Goal: Check status

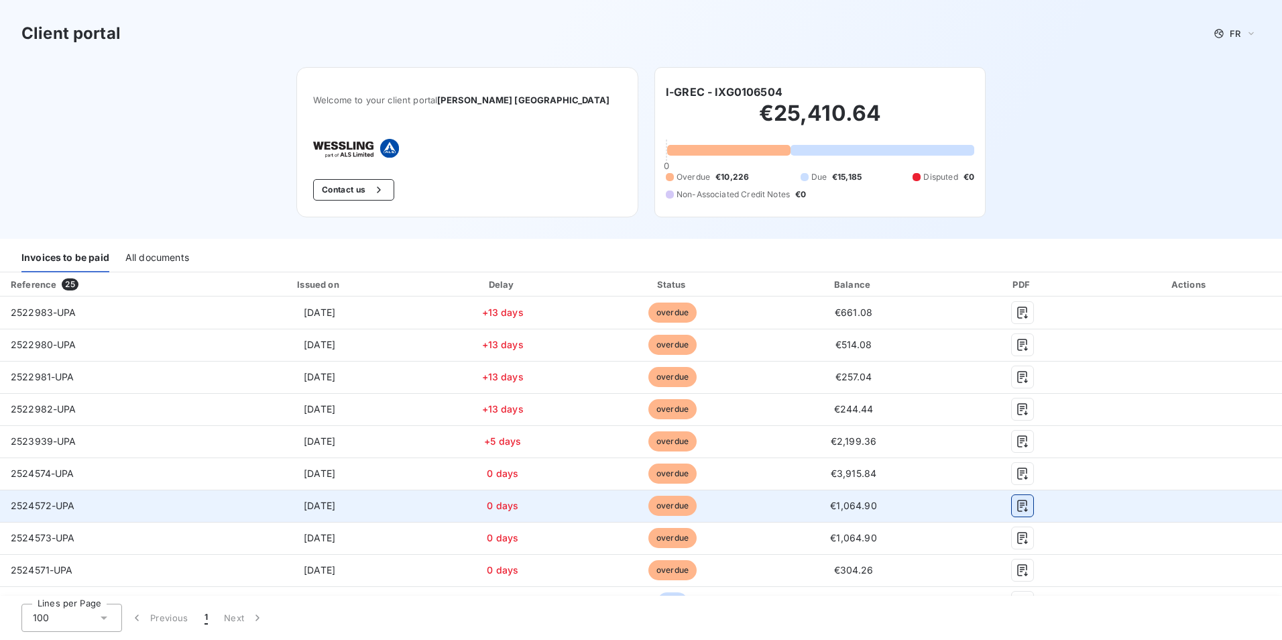
click at [1016, 494] on icon "button" at bounding box center [1022, 505] width 13 height 13
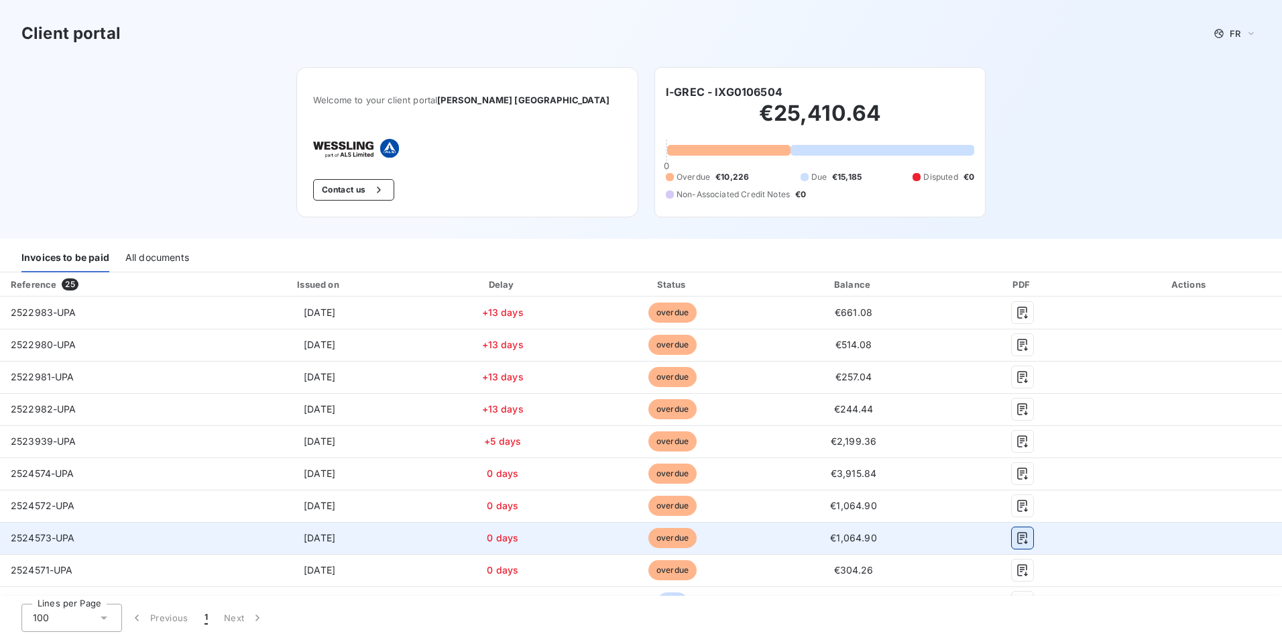
click at [1016, 494] on icon "button" at bounding box center [1022, 537] width 13 height 13
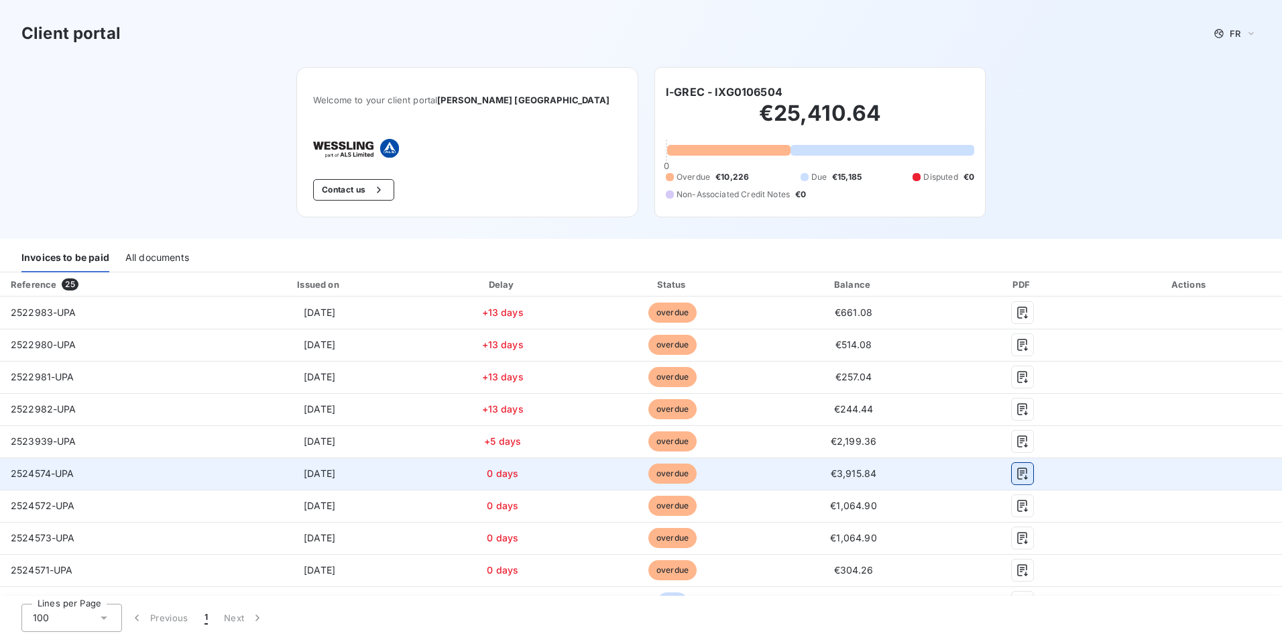
click at [1016, 473] on icon "button" at bounding box center [1022, 473] width 13 height 13
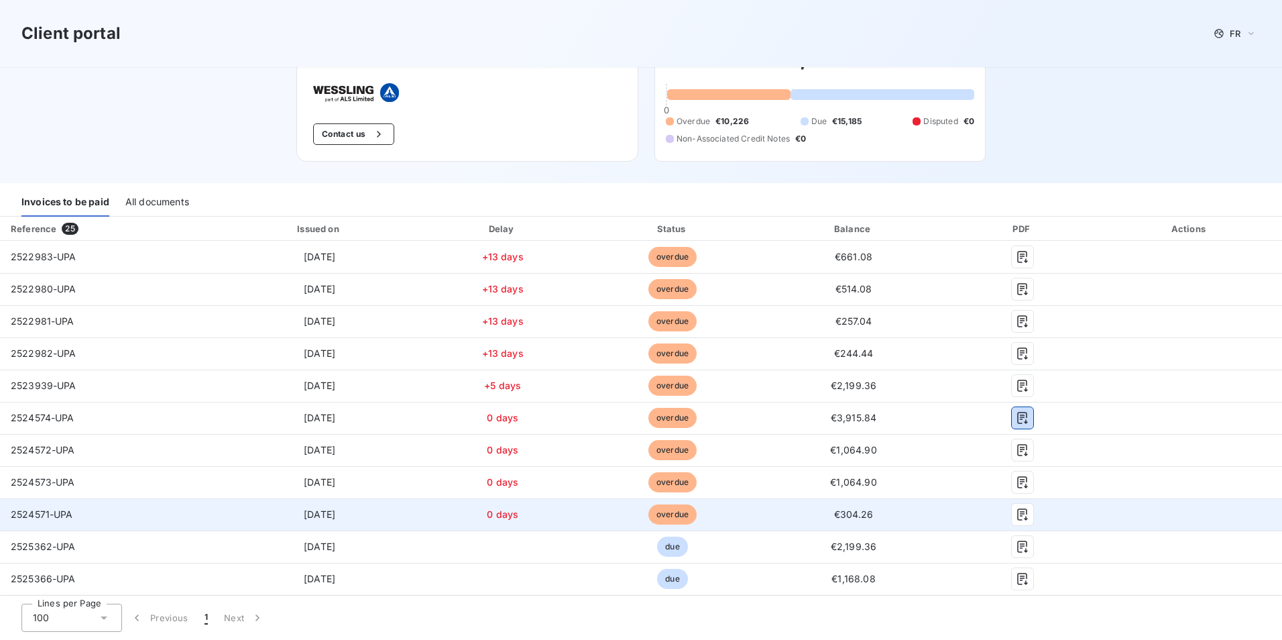
scroll to position [134, 0]
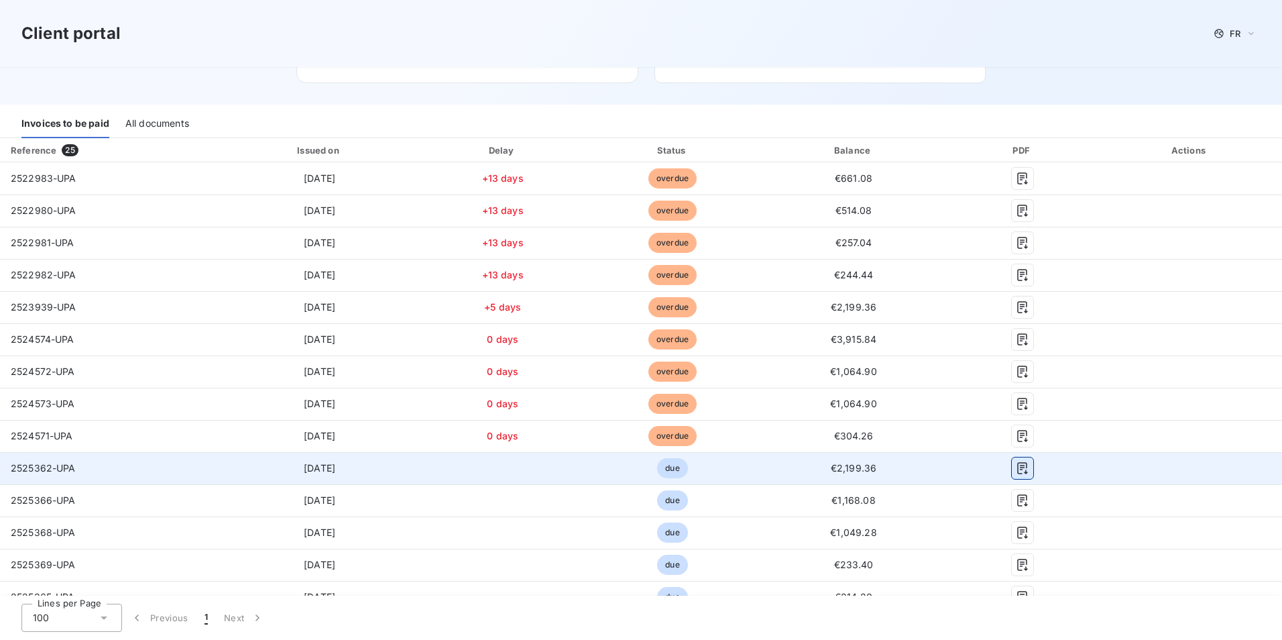
click at [1019, 463] on icon "button" at bounding box center [1022, 467] width 13 height 13
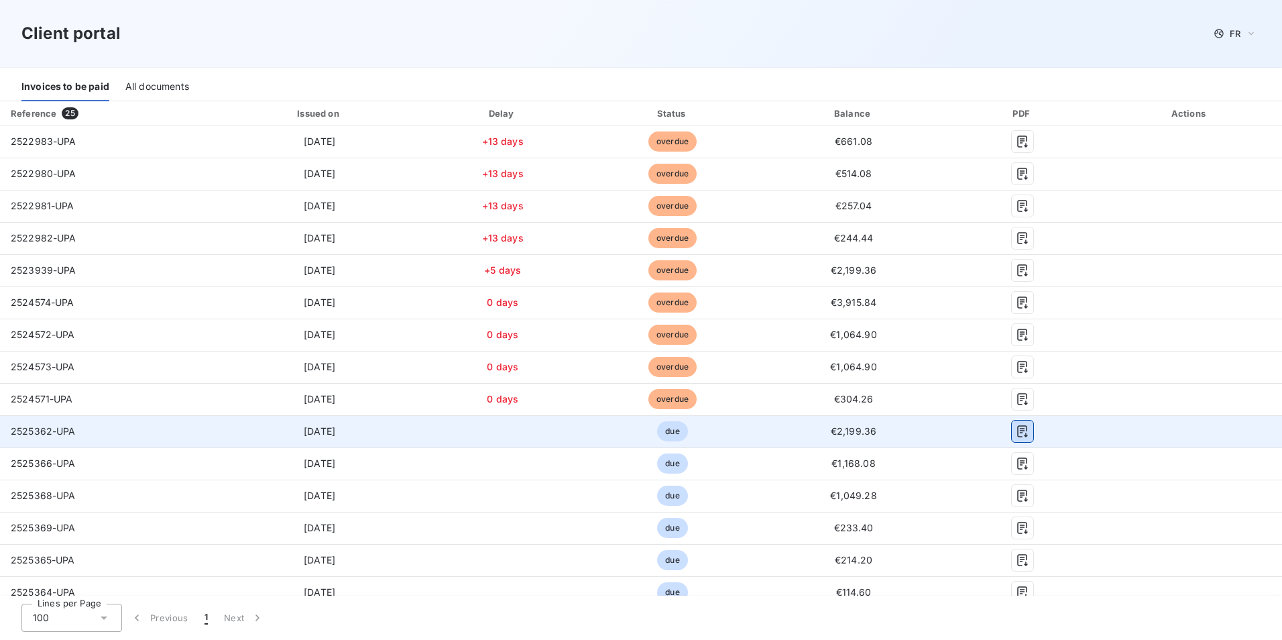
scroll to position [201, 0]
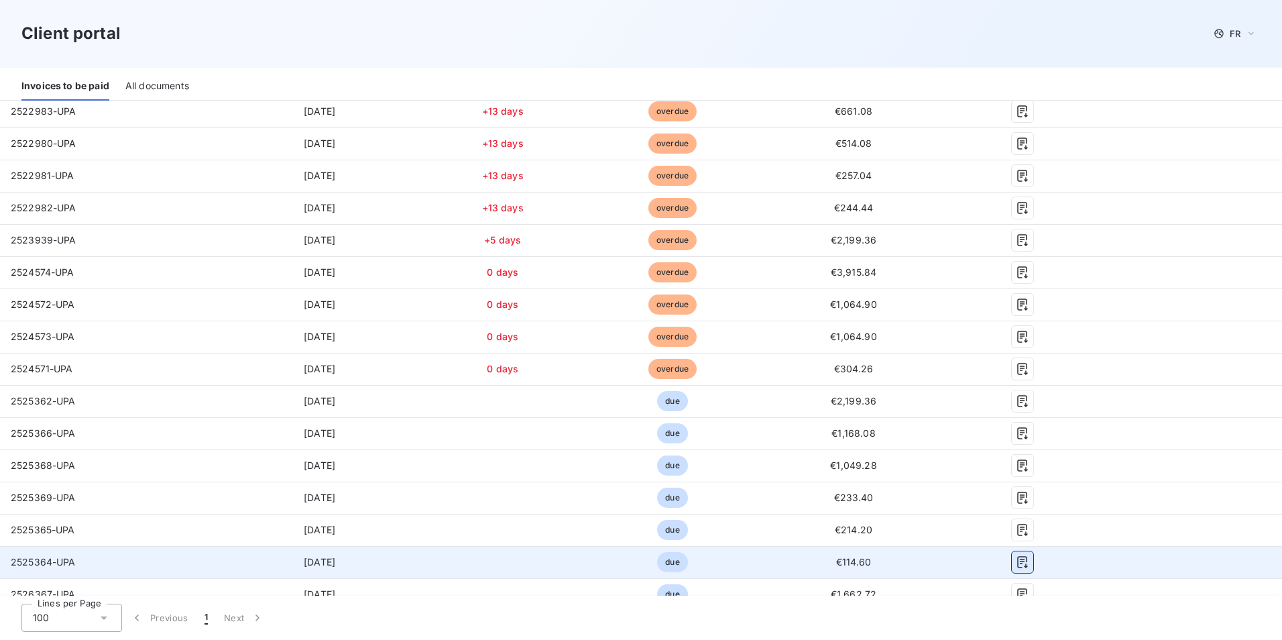
click at [1017, 494] on icon "button" at bounding box center [1022, 562] width 10 height 12
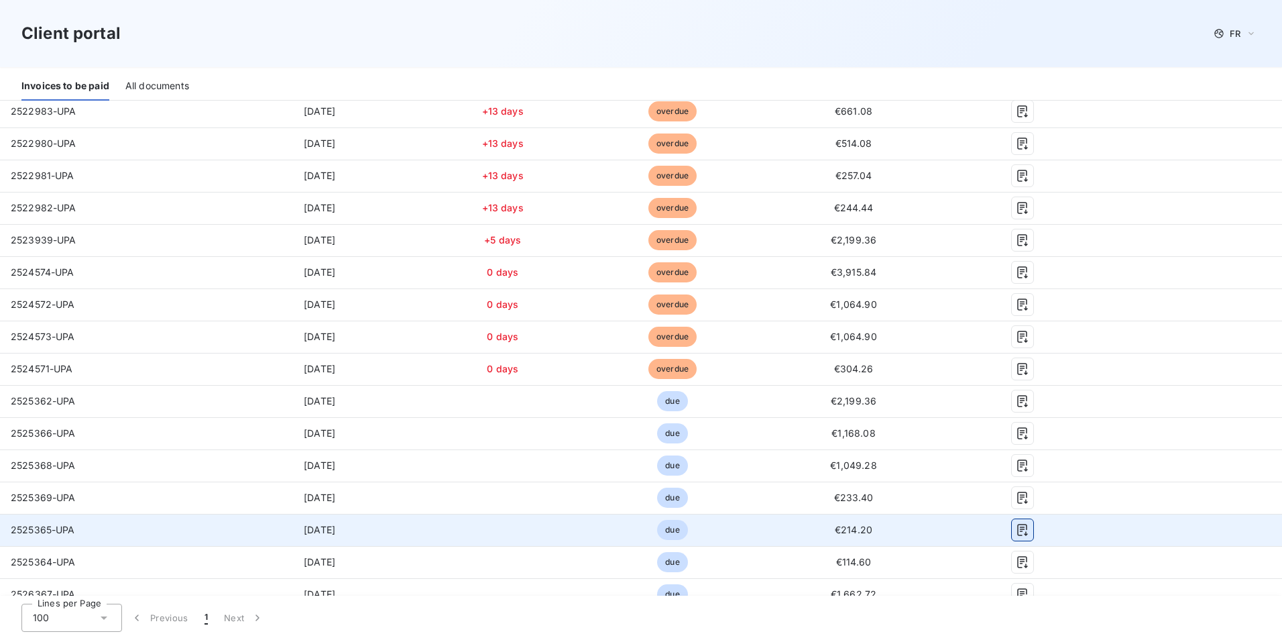
click at [1017, 494] on icon "button" at bounding box center [1022, 530] width 10 height 12
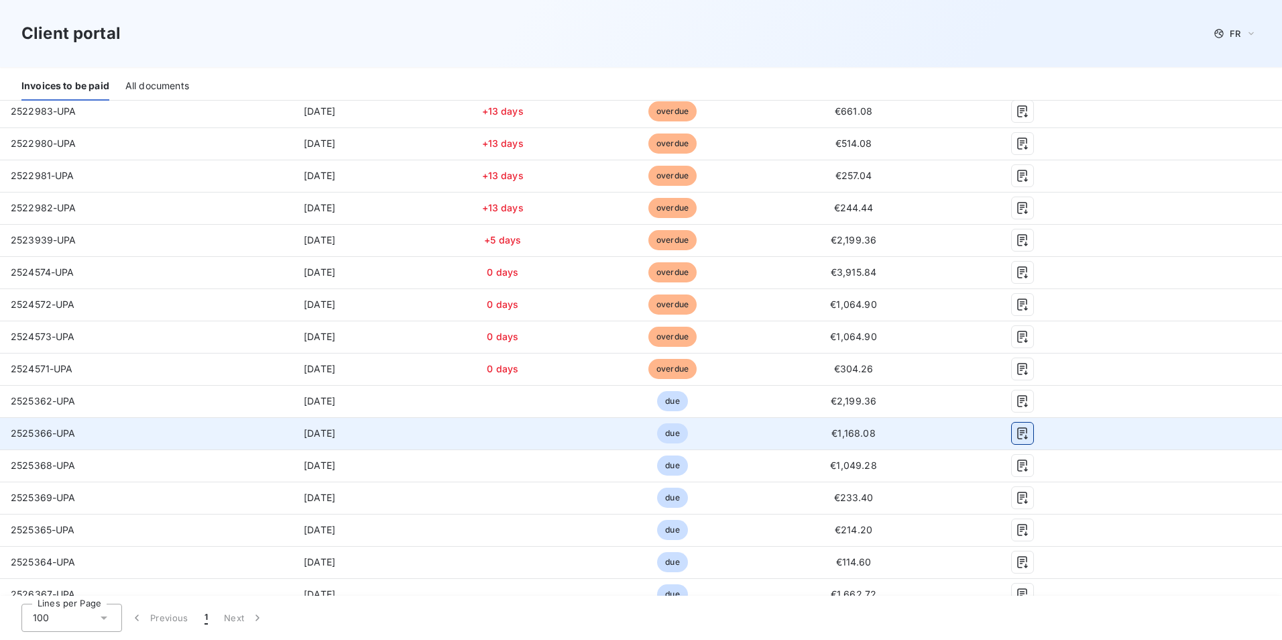
click at [1016, 435] on icon "button" at bounding box center [1022, 432] width 13 height 13
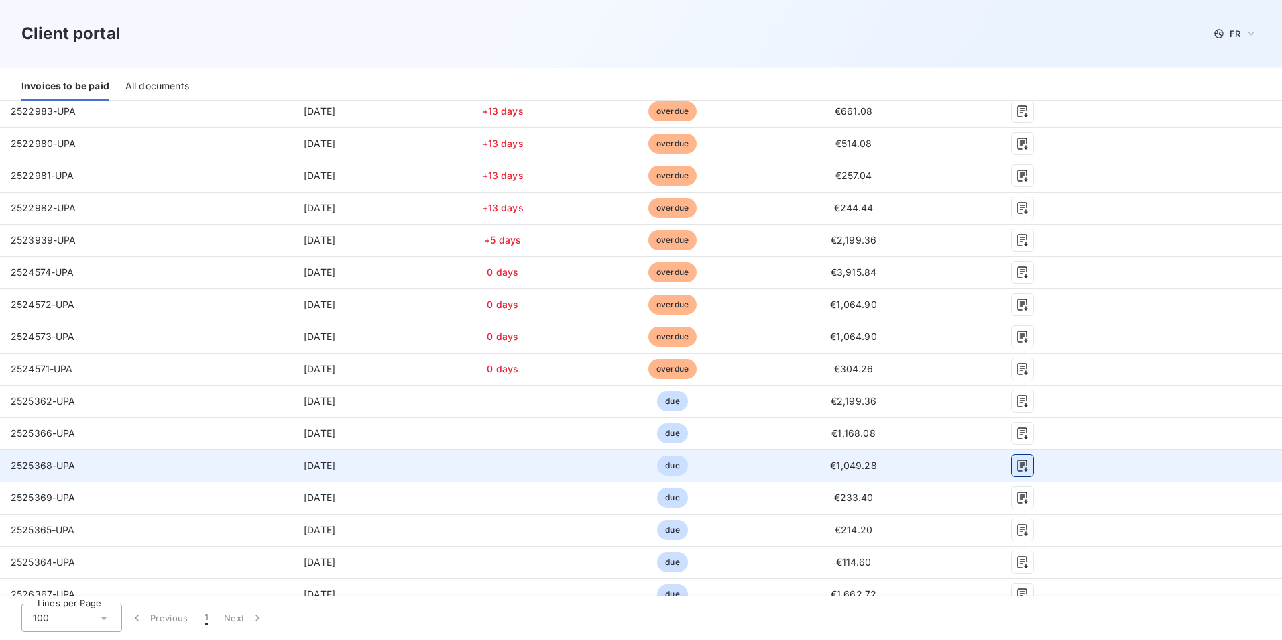
click at [1016, 463] on icon "button" at bounding box center [1022, 465] width 13 height 13
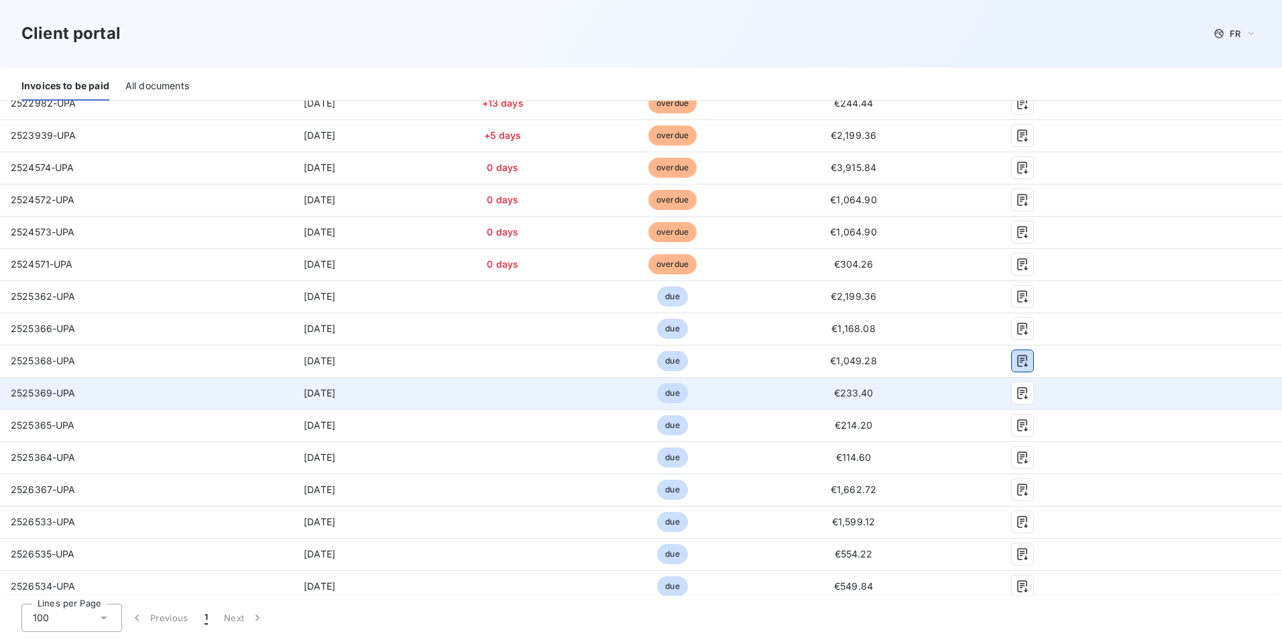
scroll to position [335, 0]
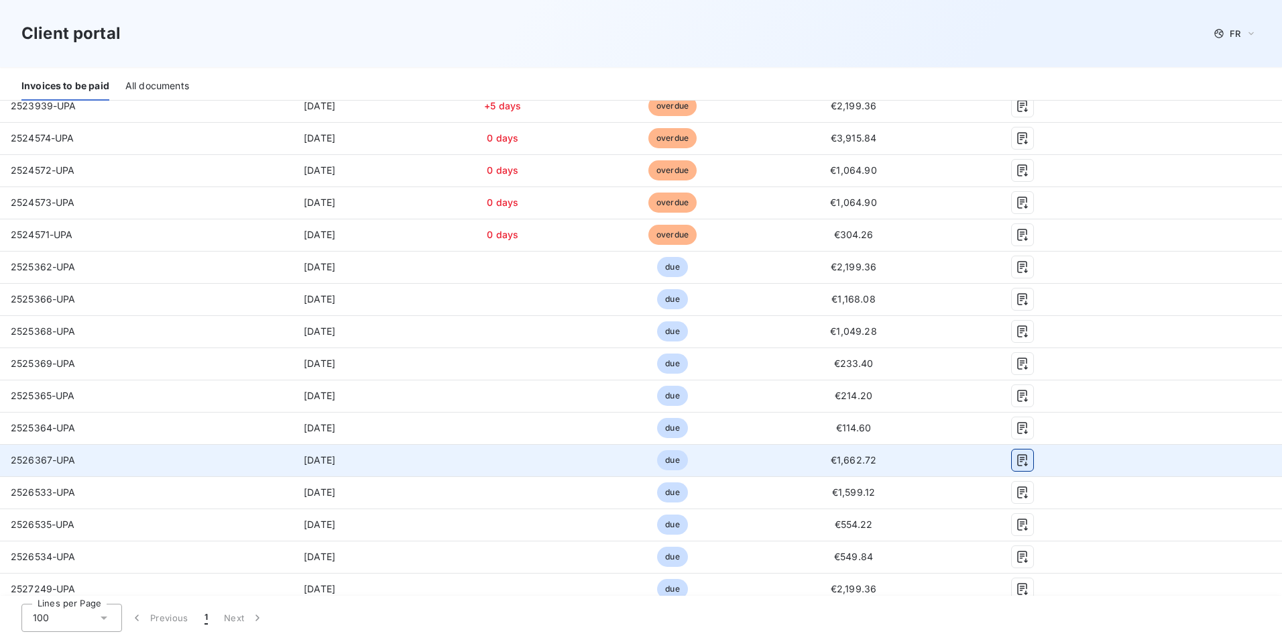
click at [1018, 463] on icon "button" at bounding box center [1022, 460] width 10 height 12
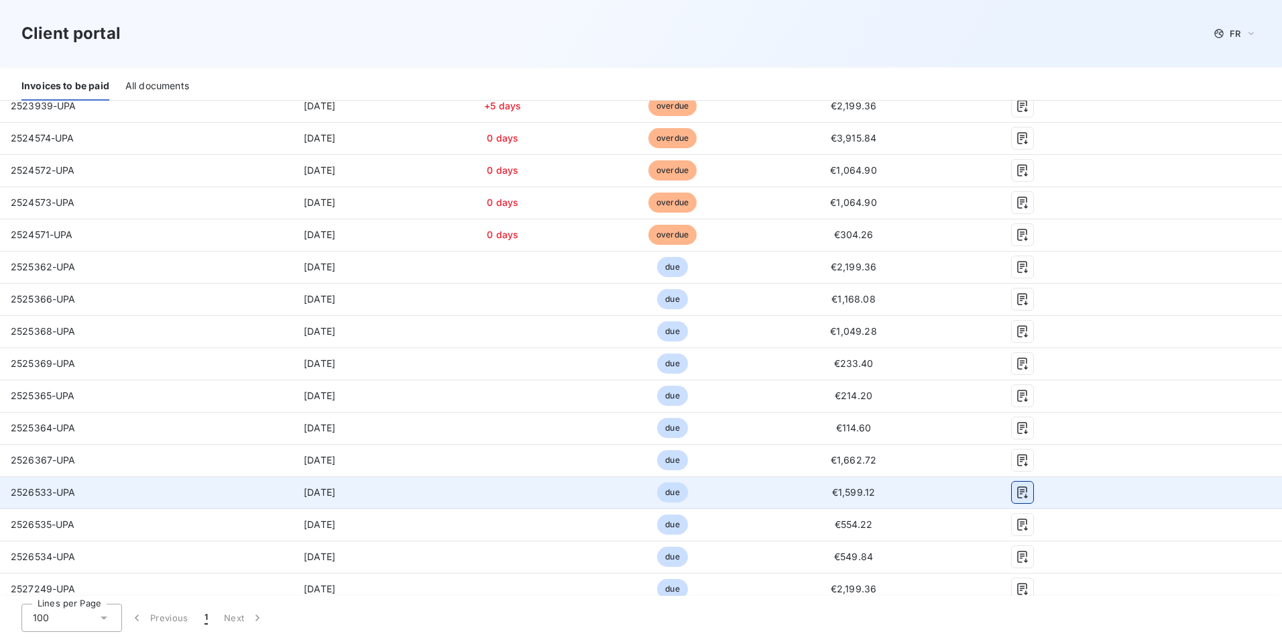
click at [1016, 492] on icon "button" at bounding box center [1022, 491] width 13 height 13
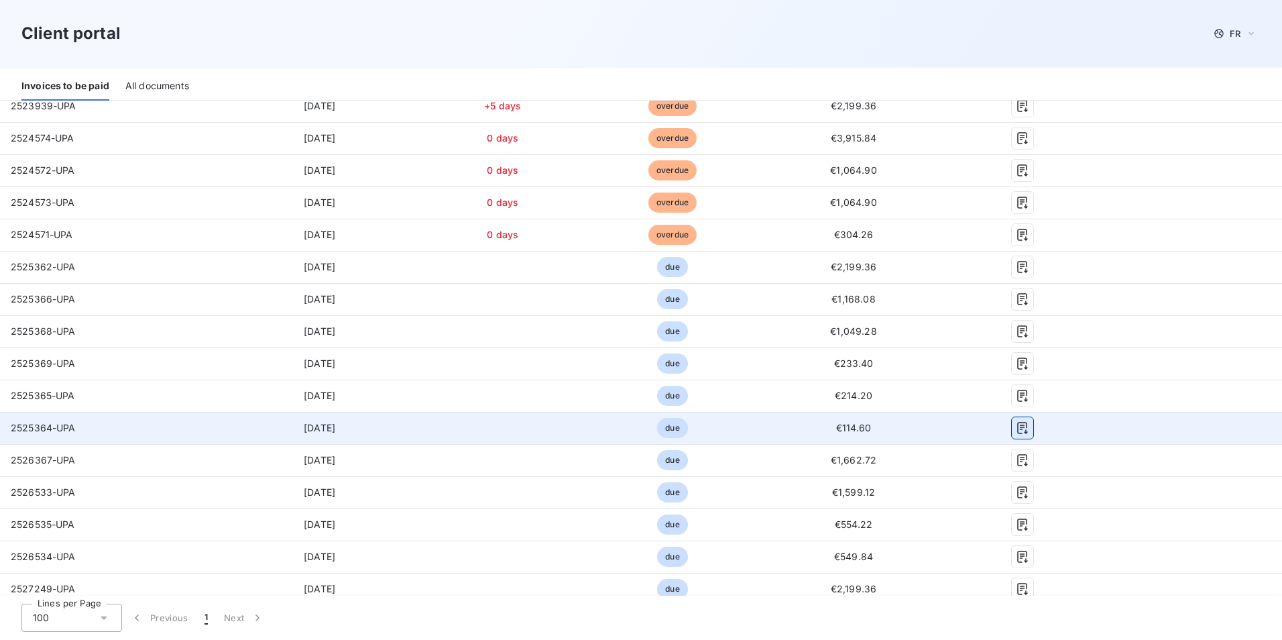
click at [1016, 423] on icon "button" at bounding box center [1022, 427] width 13 height 13
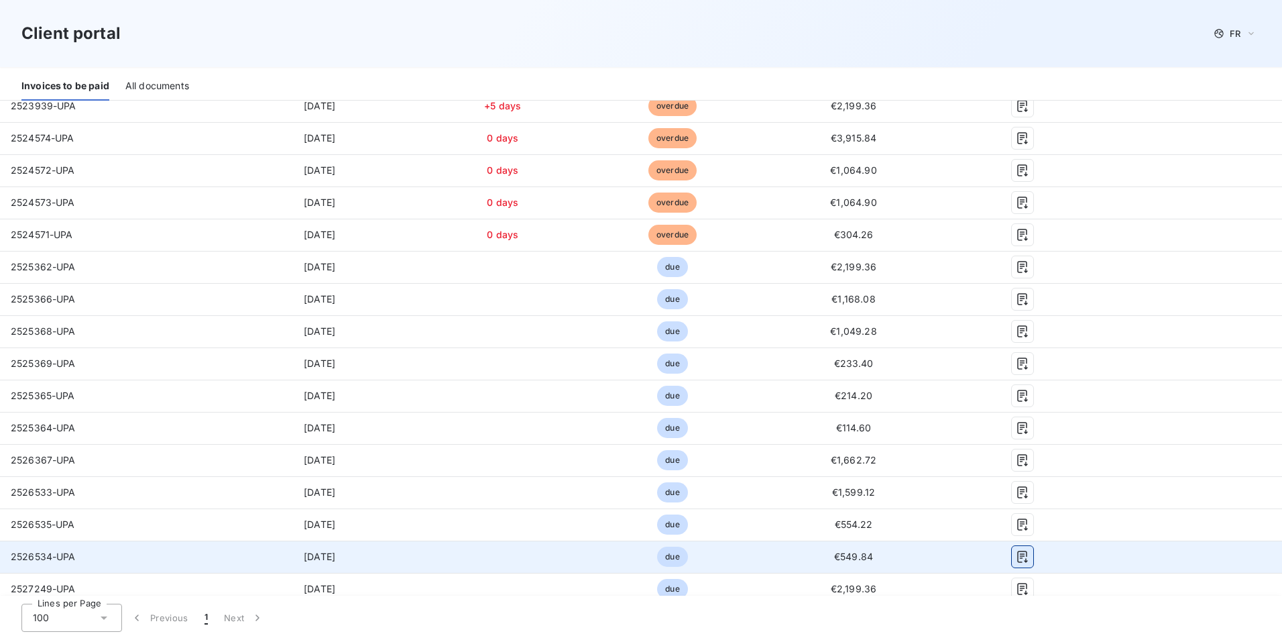
click at [1016, 494] on icon "button" at bounding box center [1022, 556] width 13 height 13
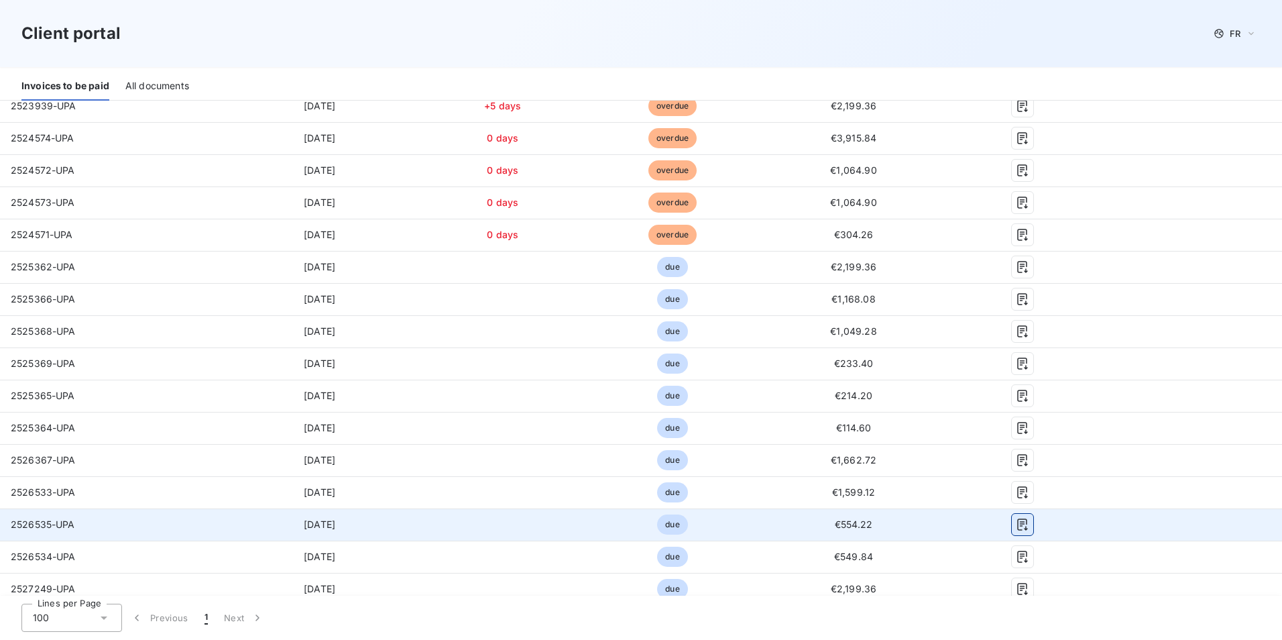
click at [1021, 494] on icon "button" at bounding box center [1022, 524] width 13 height 13
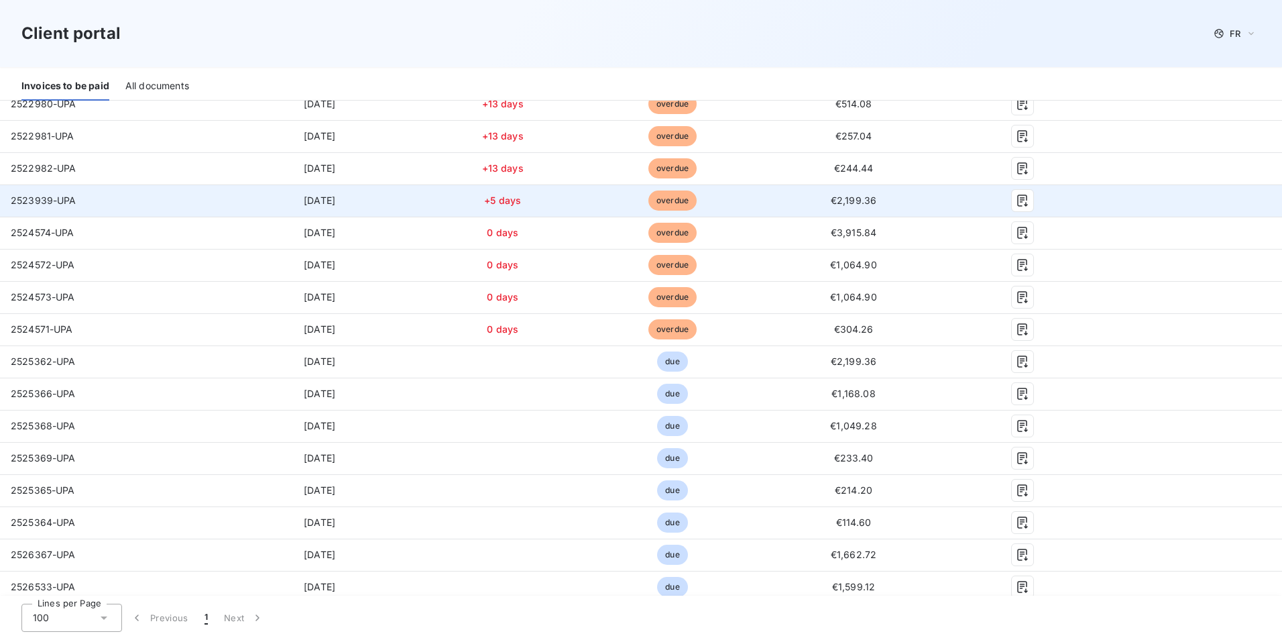
scroll to position [0, 0]
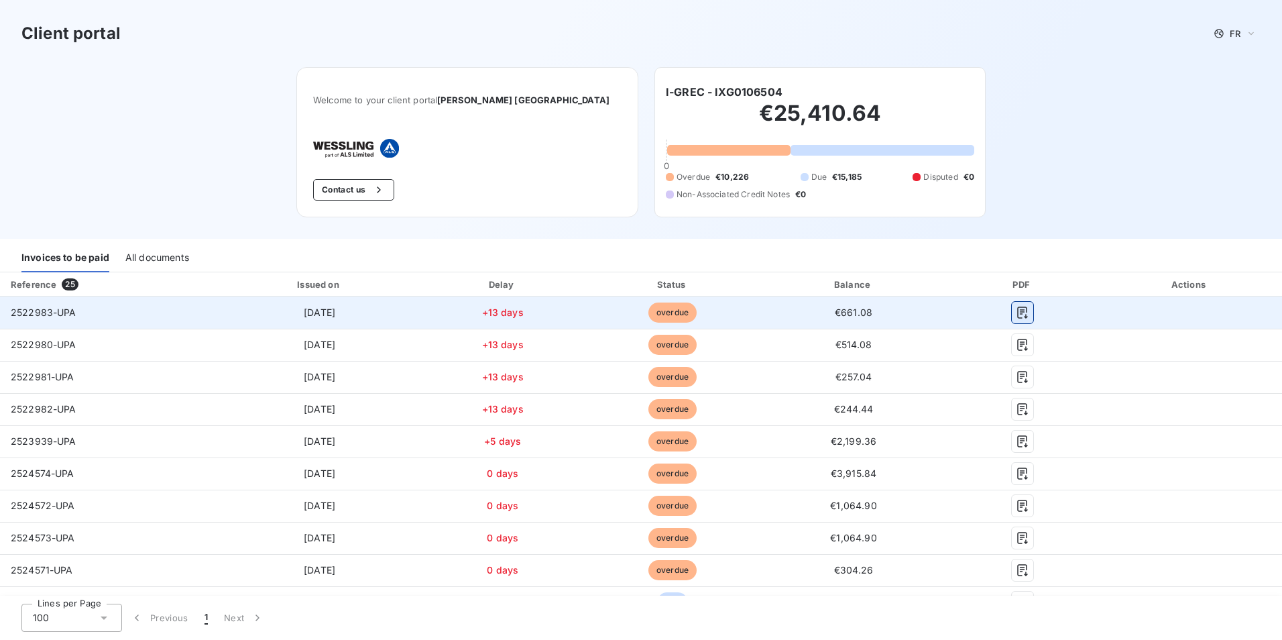
click at [1017, 311] on icon "button" at bounding box center [1022, 312] width 10 height 12
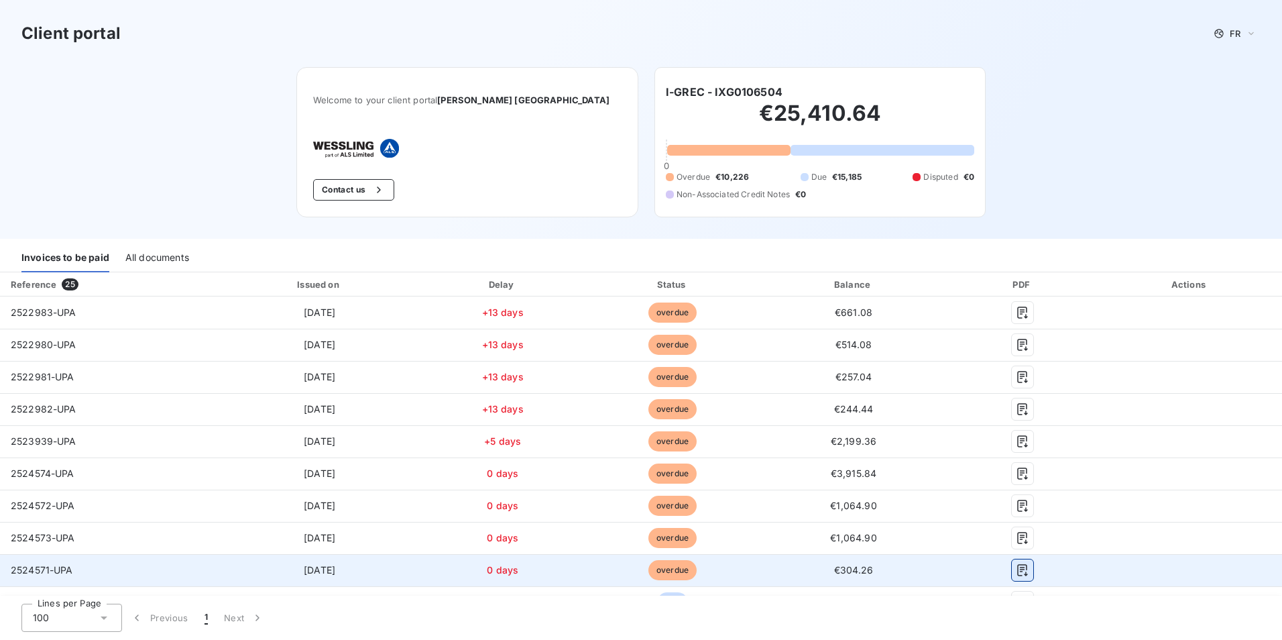
click at [1016, 494] on icon "button" at bounding box center [1022, 569] width 13 height 13
